Goal: Find specific page/section: Find specific page/section

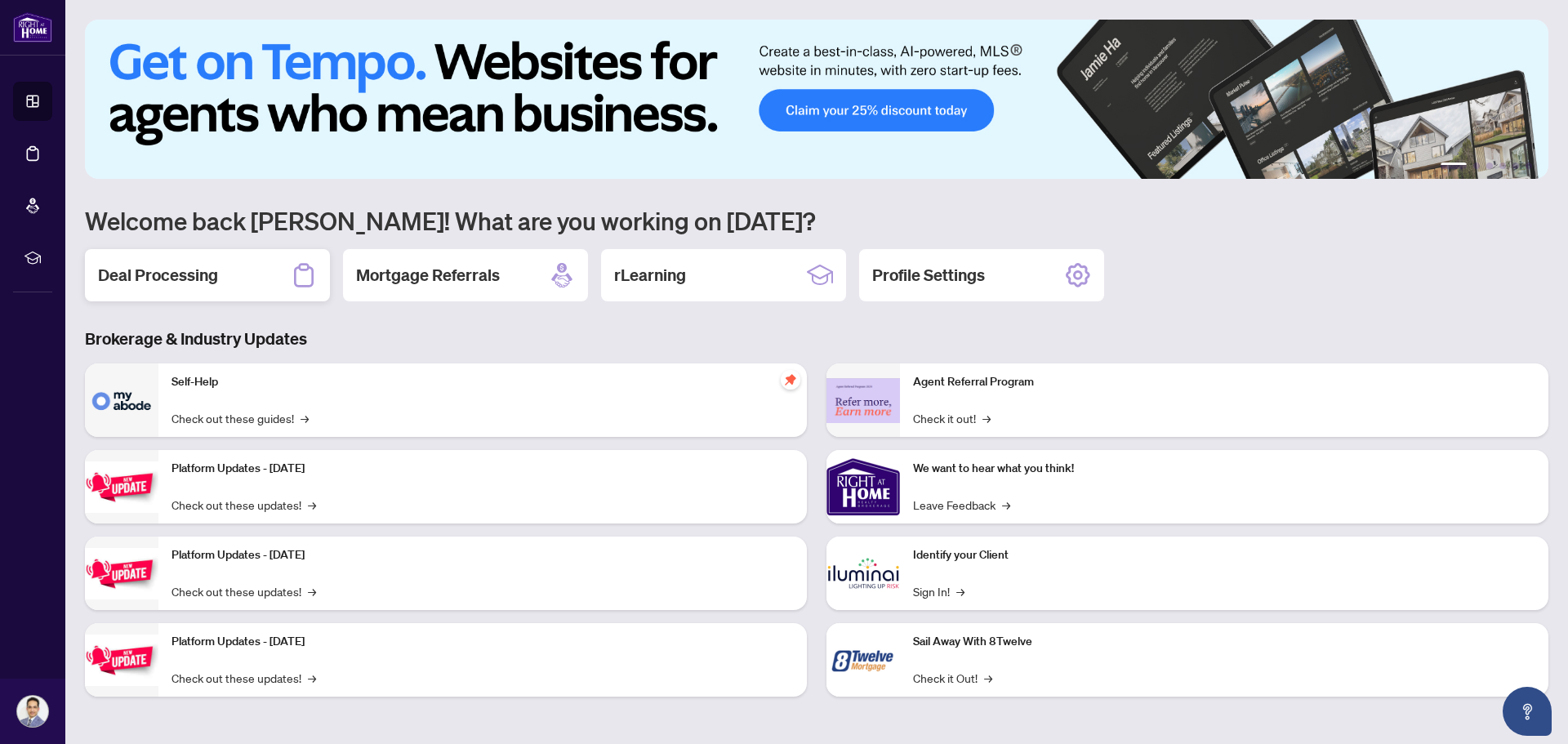
click at [219, 282] on div "Deal Processing" at bounding box center [207, 276] width 245 height 53
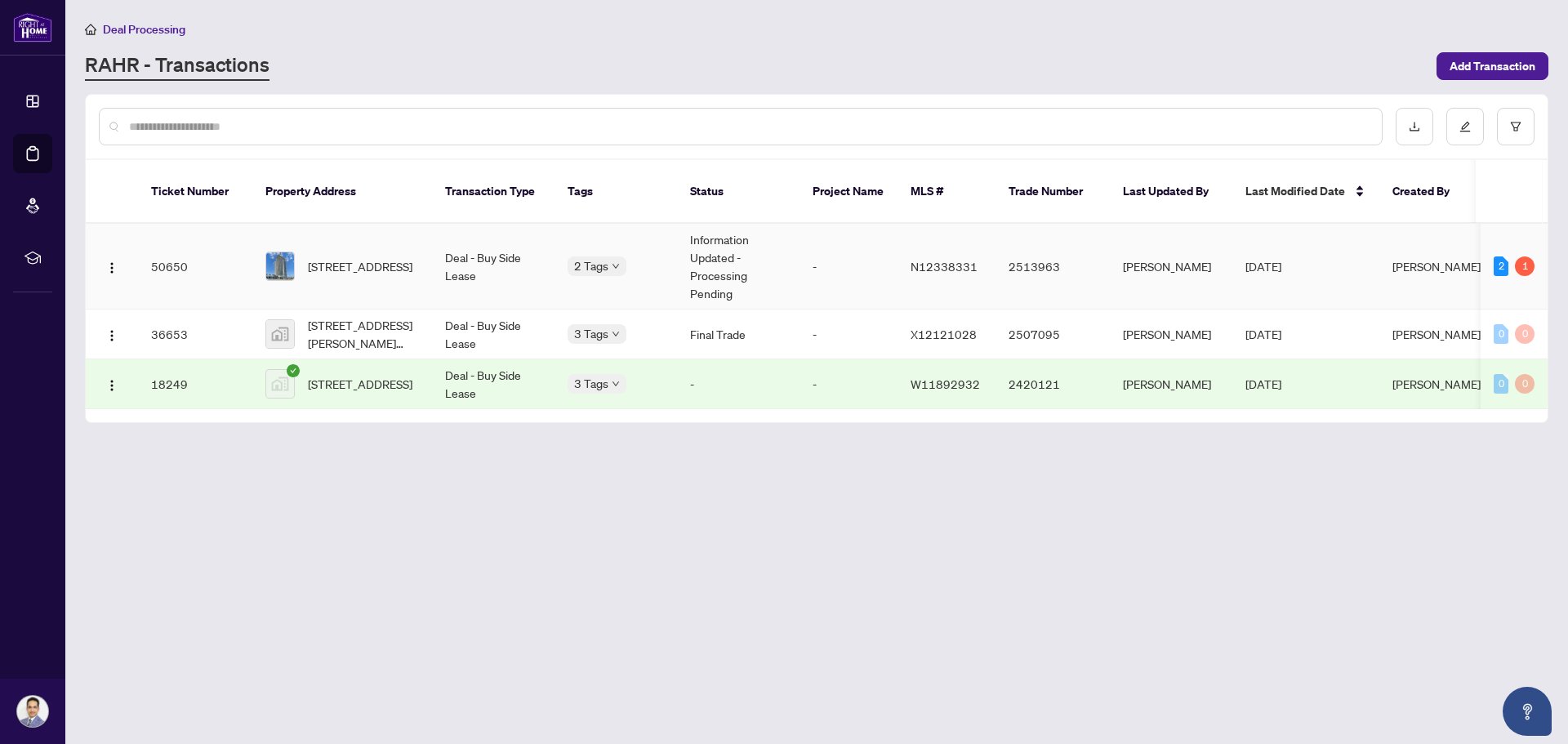
click at [176, 255] on td "50650" at bounding box center [195, 266] width 115 height 86
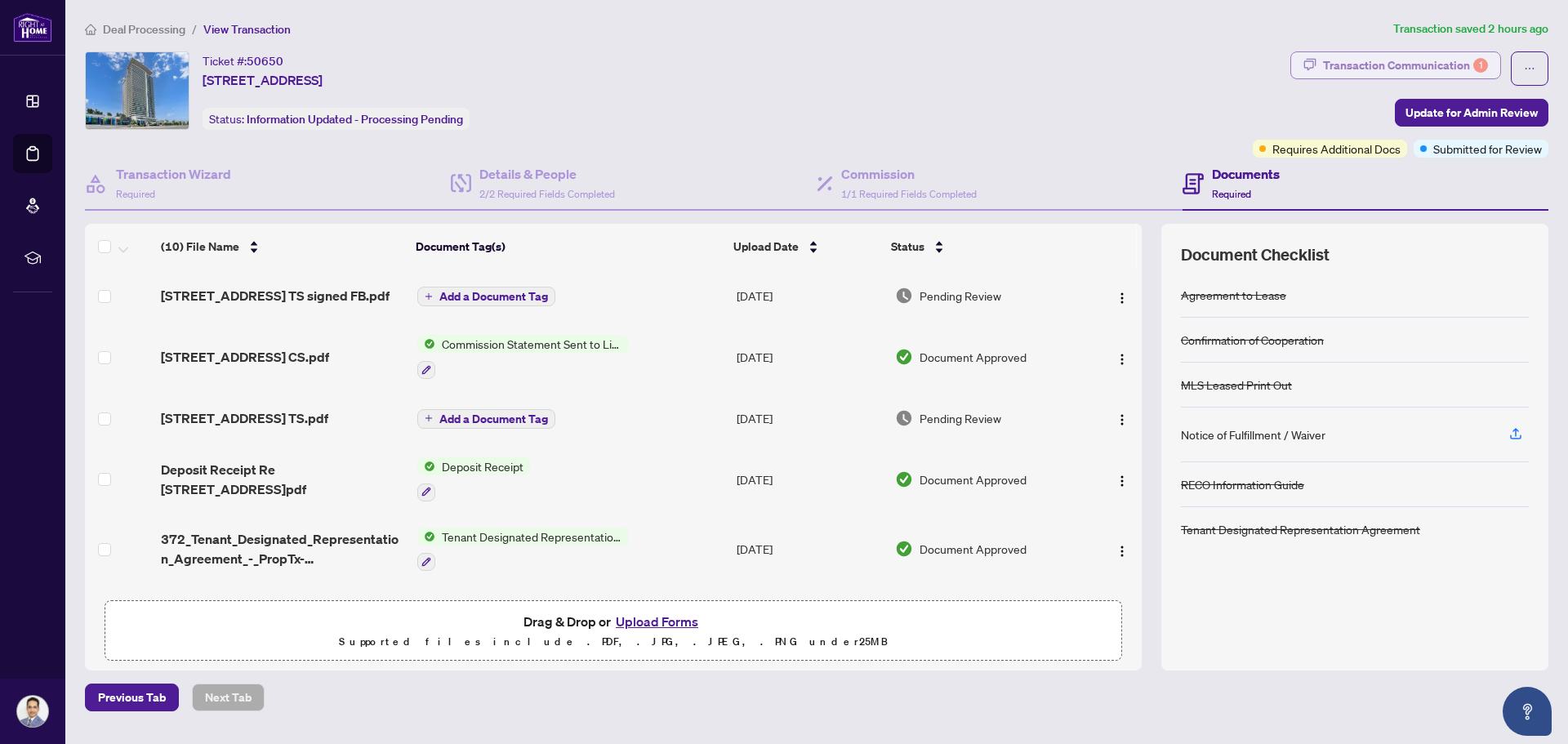
click at [1380, 64] on div "Transaction Communication 1" at bounding box center [1406, 65] width 165 height 26
